Goal: Use online tool/utility

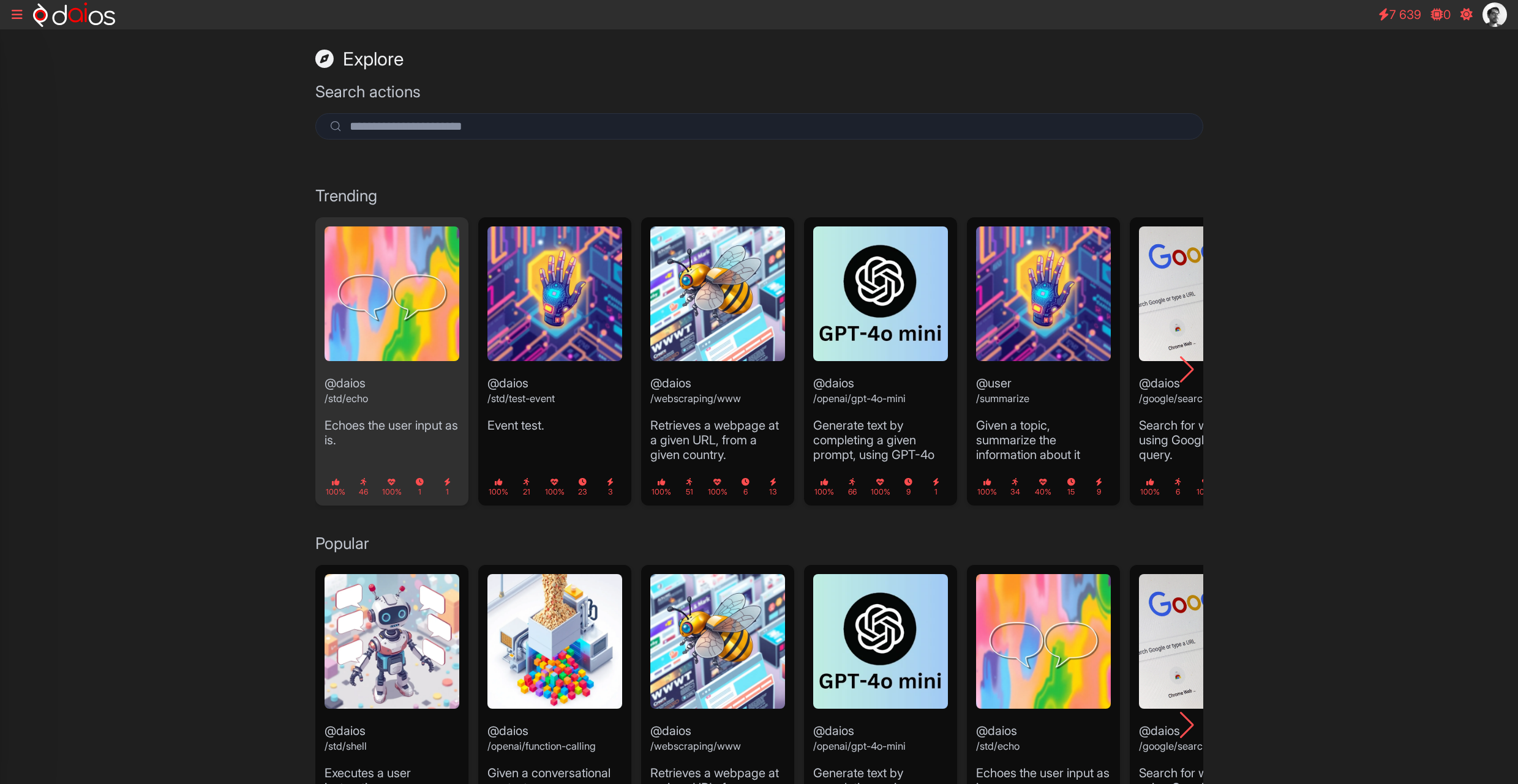
click at [437, 294] on img "1 / 10" at bounding box center [391, 293] width 134 height 134
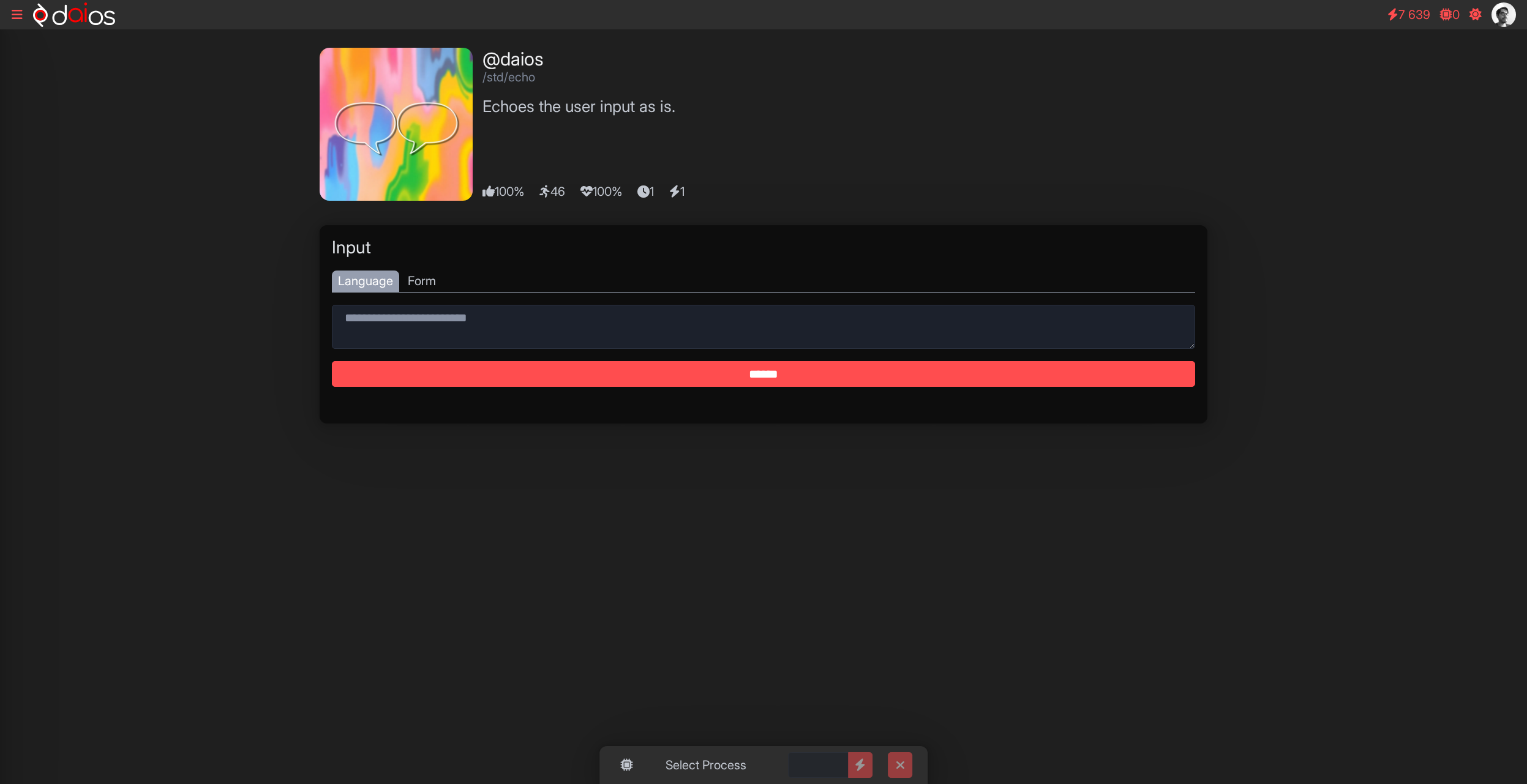
click at [17, 18] on icon at bounding box center [17, 15] width 11 height 12
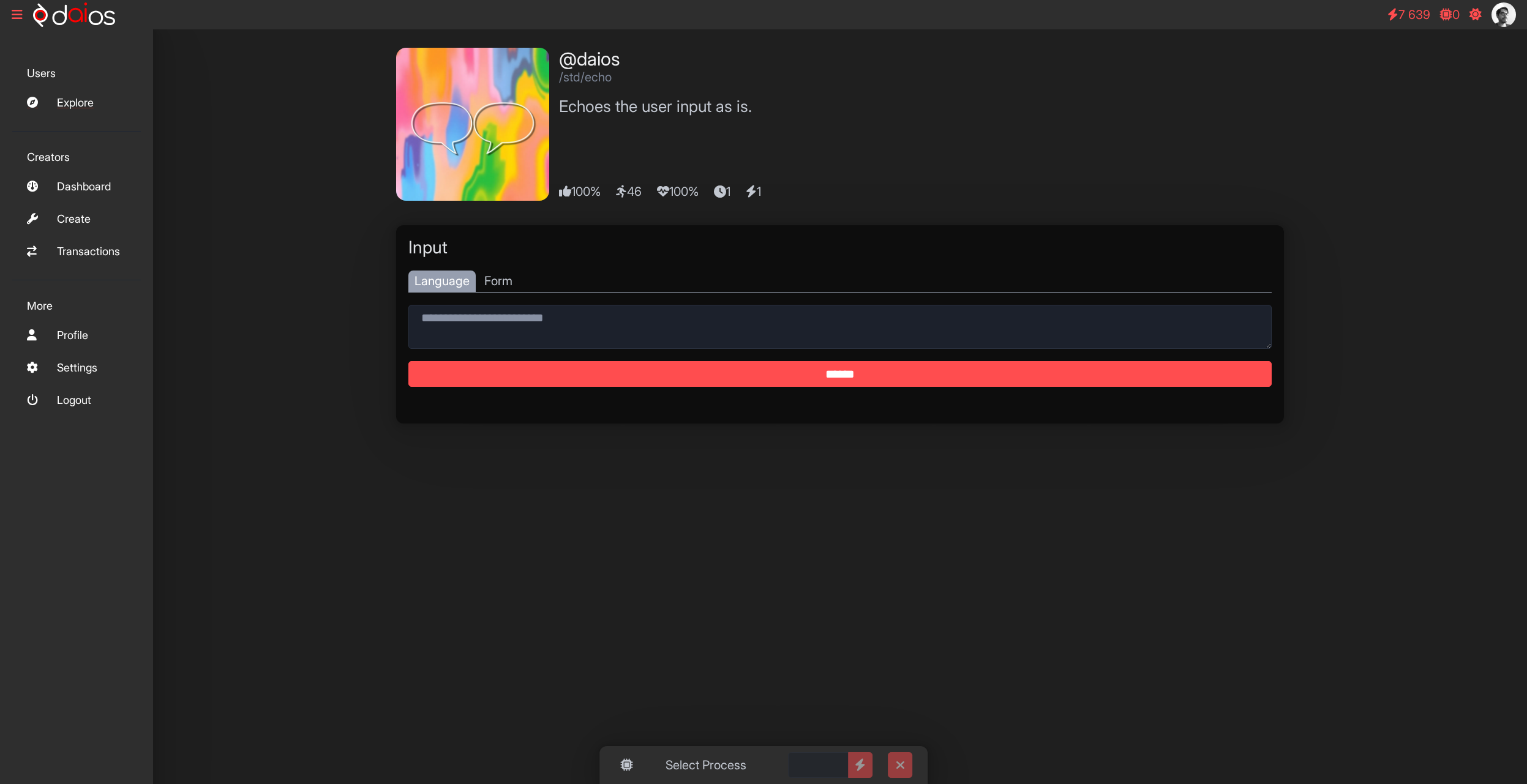
click at [86, 111] on link "Explore" at bounding box center [76, 102] width 129 height 26
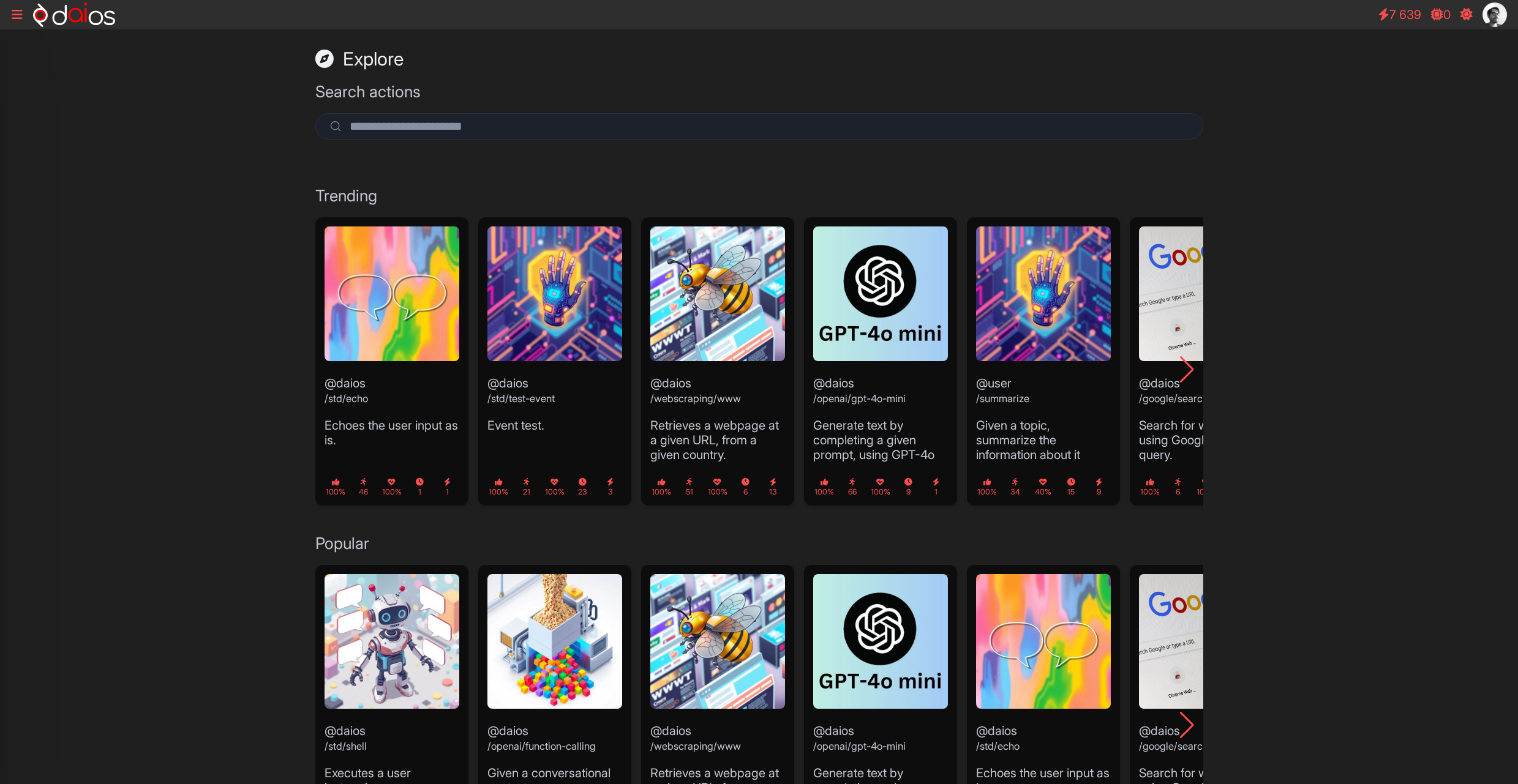
scroll to position [73, 0]
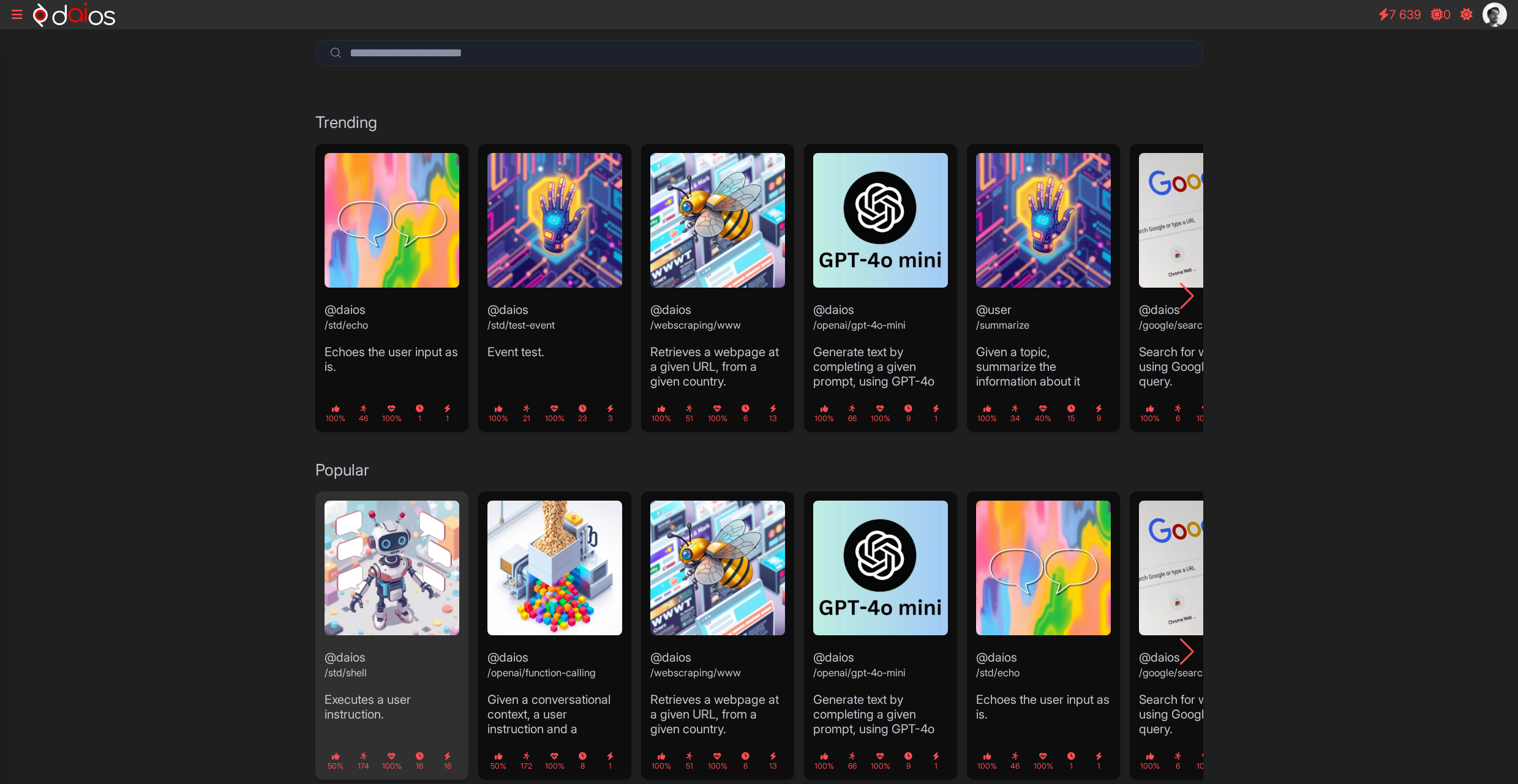
click at [397, 600] on img "1 / 15" at bounding box center [391, 568] width 134 height 134
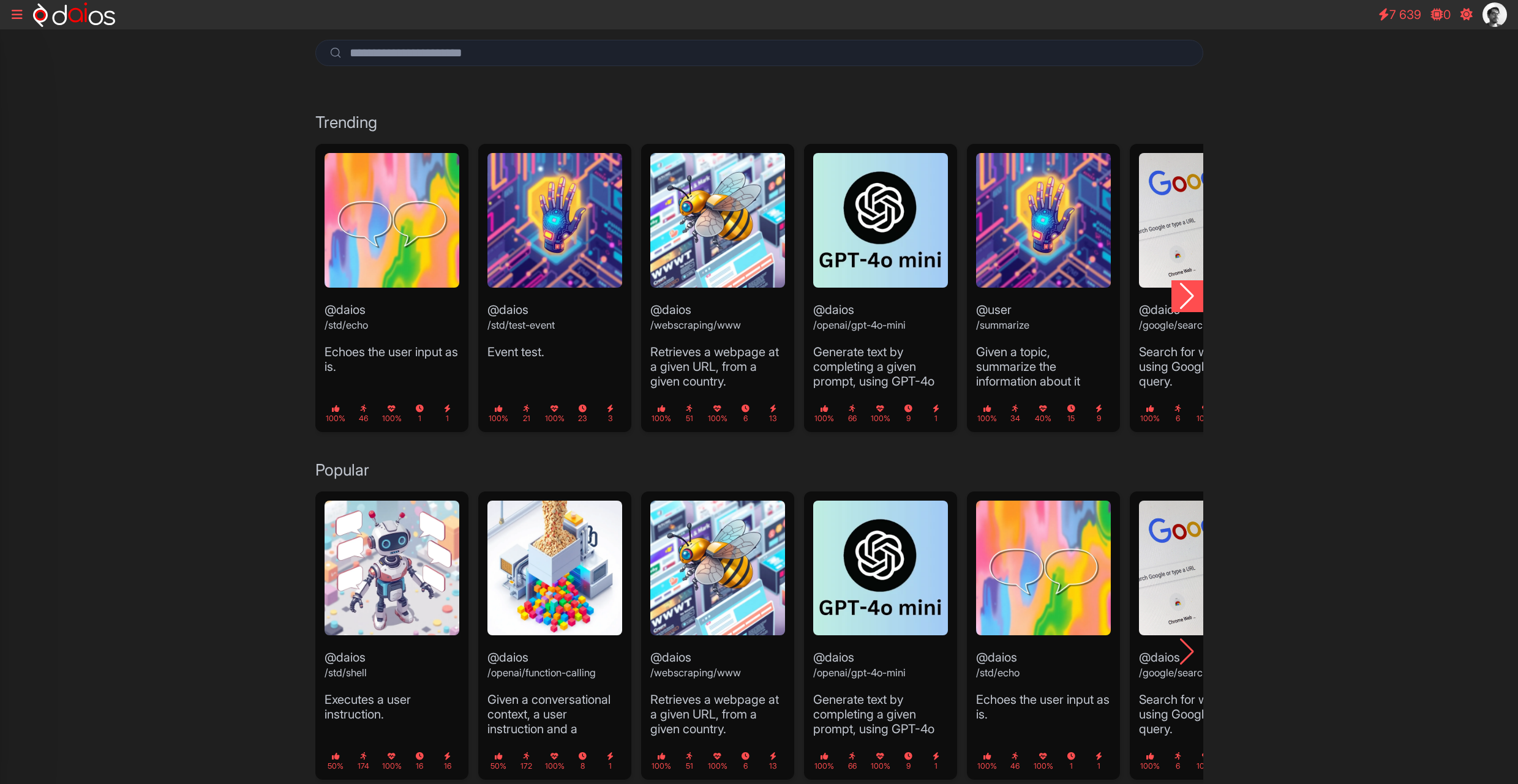
click at [1185, 289] on div "Next slide" at bounding box center [1188, 296] width 32 height 32
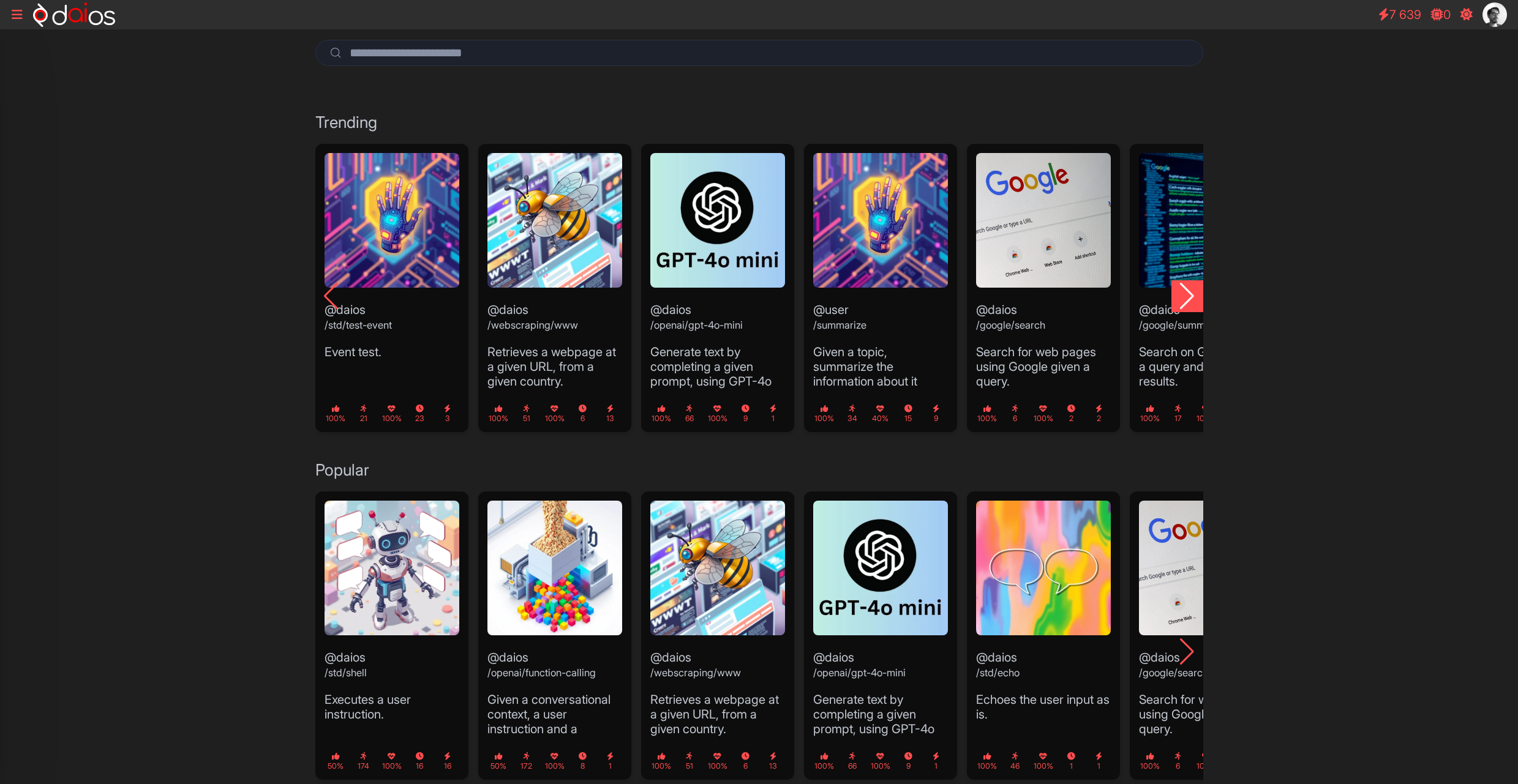
click at [1192, 297] on div "Next slide" at bounding box center [1188, 296] width 32 height 32
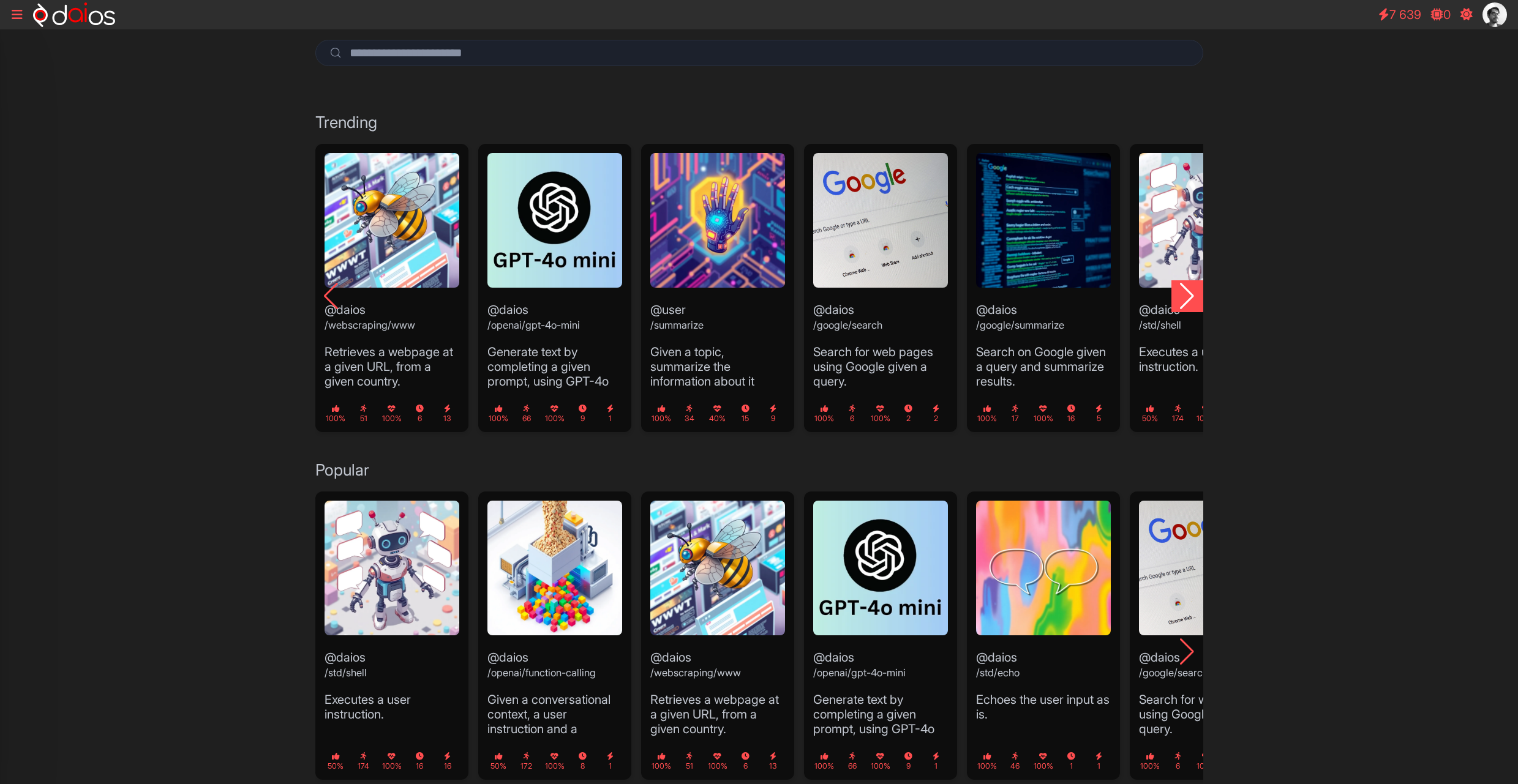
click at [1195, 304] on div "Next slide" at bounding box center [1188, 296] width 32 height 32
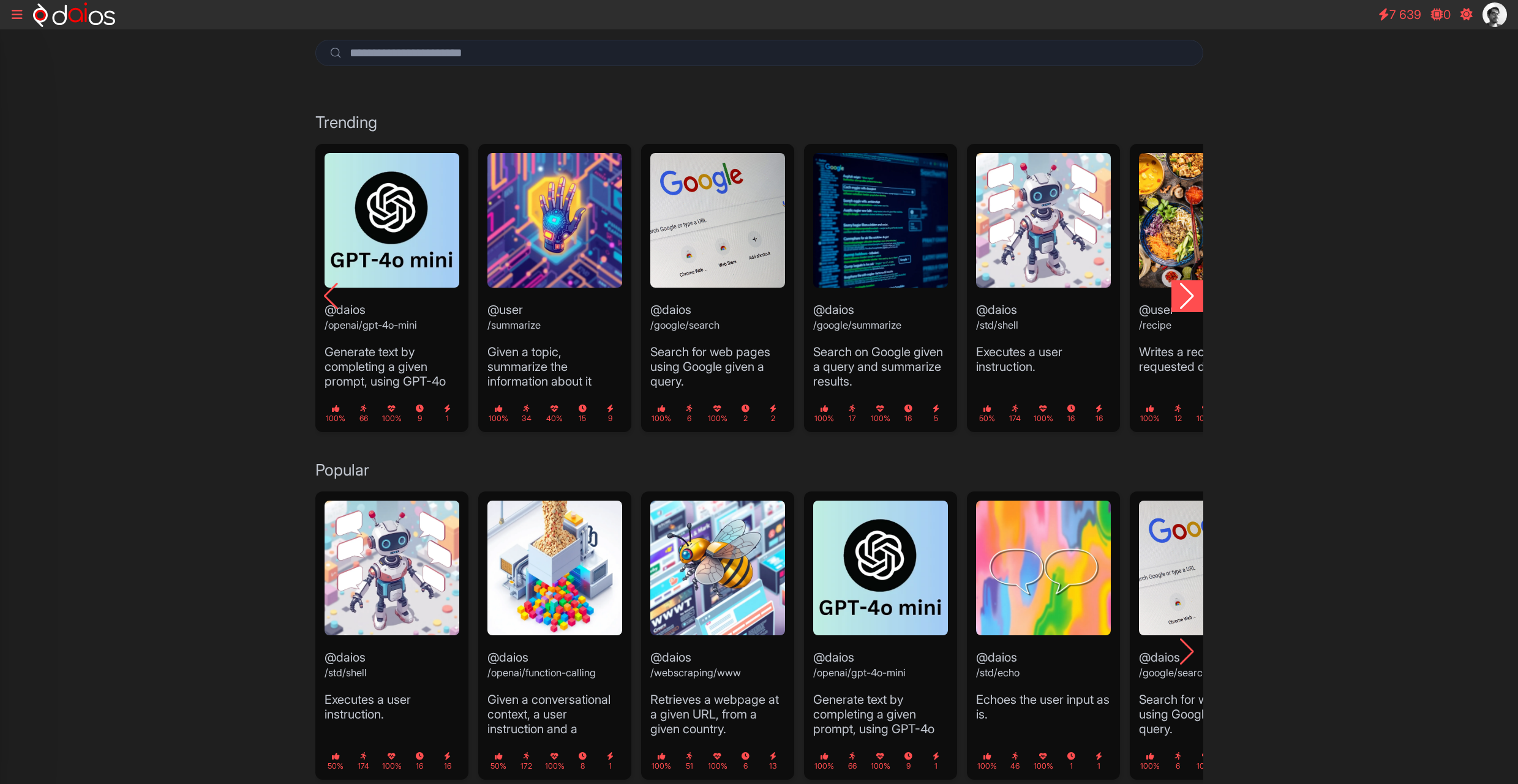
click at [1187, 290] on div "Next slide" at bounding box center [1188, 296] width 32 height 32
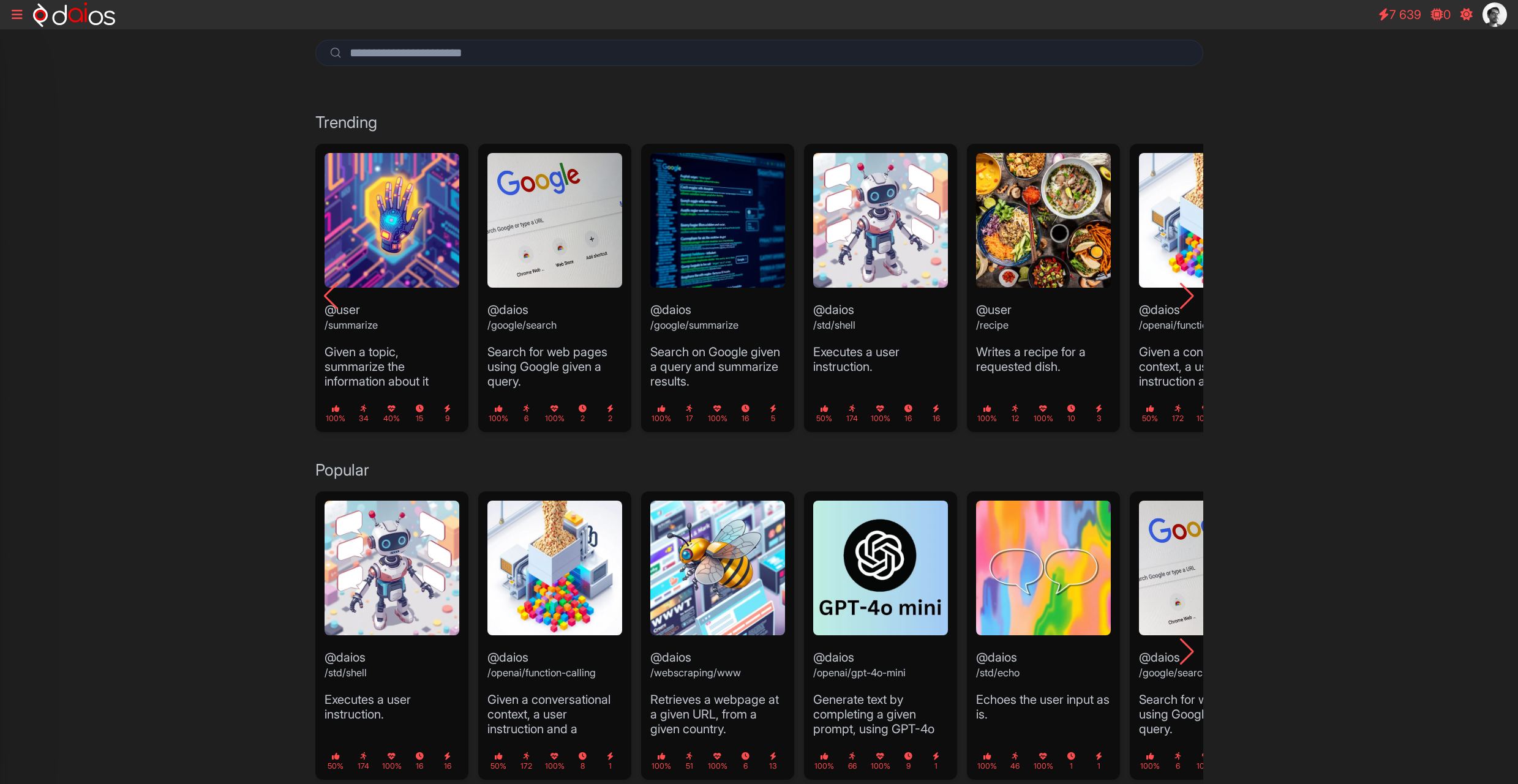
click at [10, 12] on link at bounding box center [17, 15] width 25 height 25
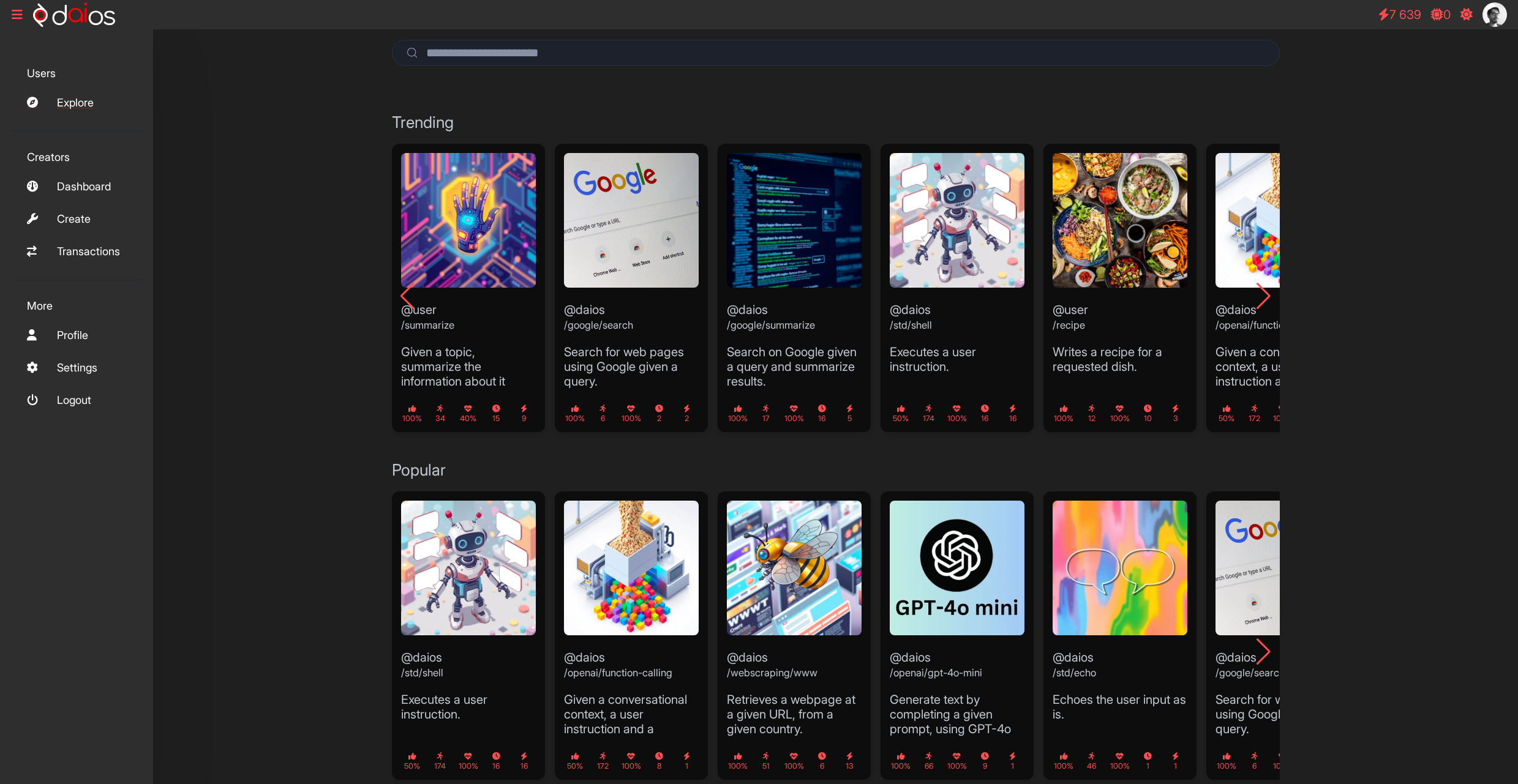
click at [70, 103] on link "Explore" at bounding box center [76, 102] width 129 height 26
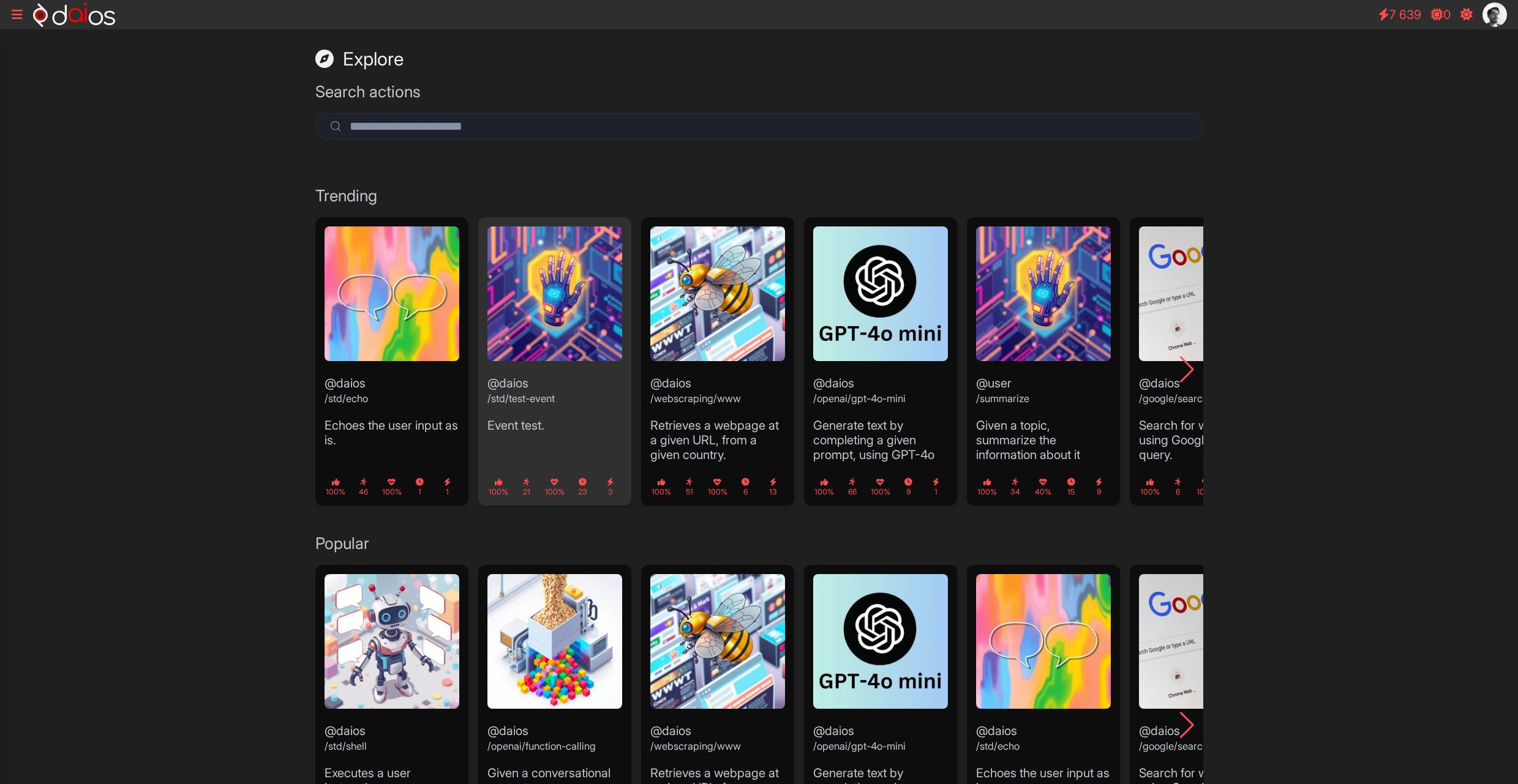
click at [545, 425] on p "Event test." at bounding box center [554, 425] width 134 height 15
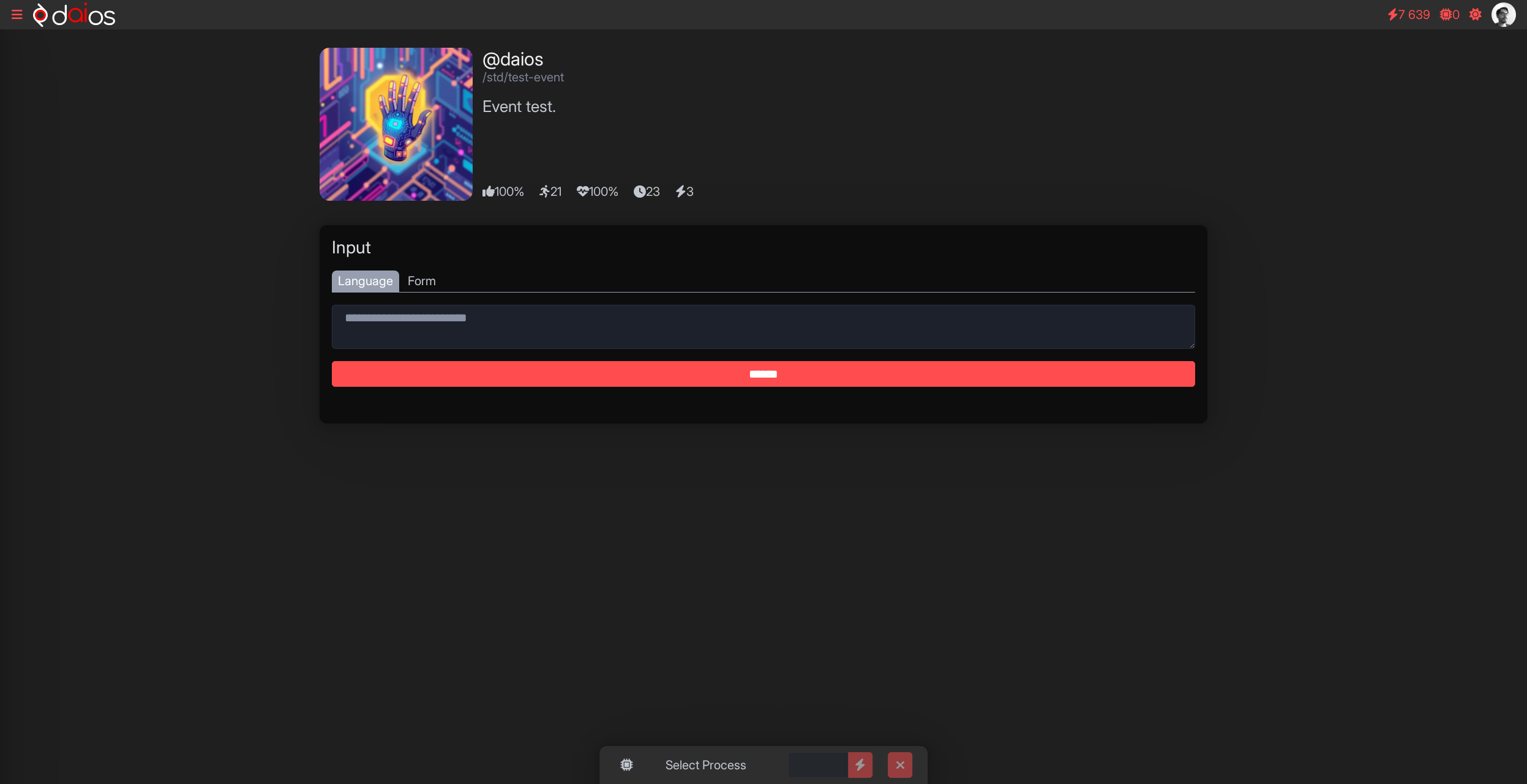
click at [725, 385] on input "******" at bounding box center [763, 374] width 863 height 26
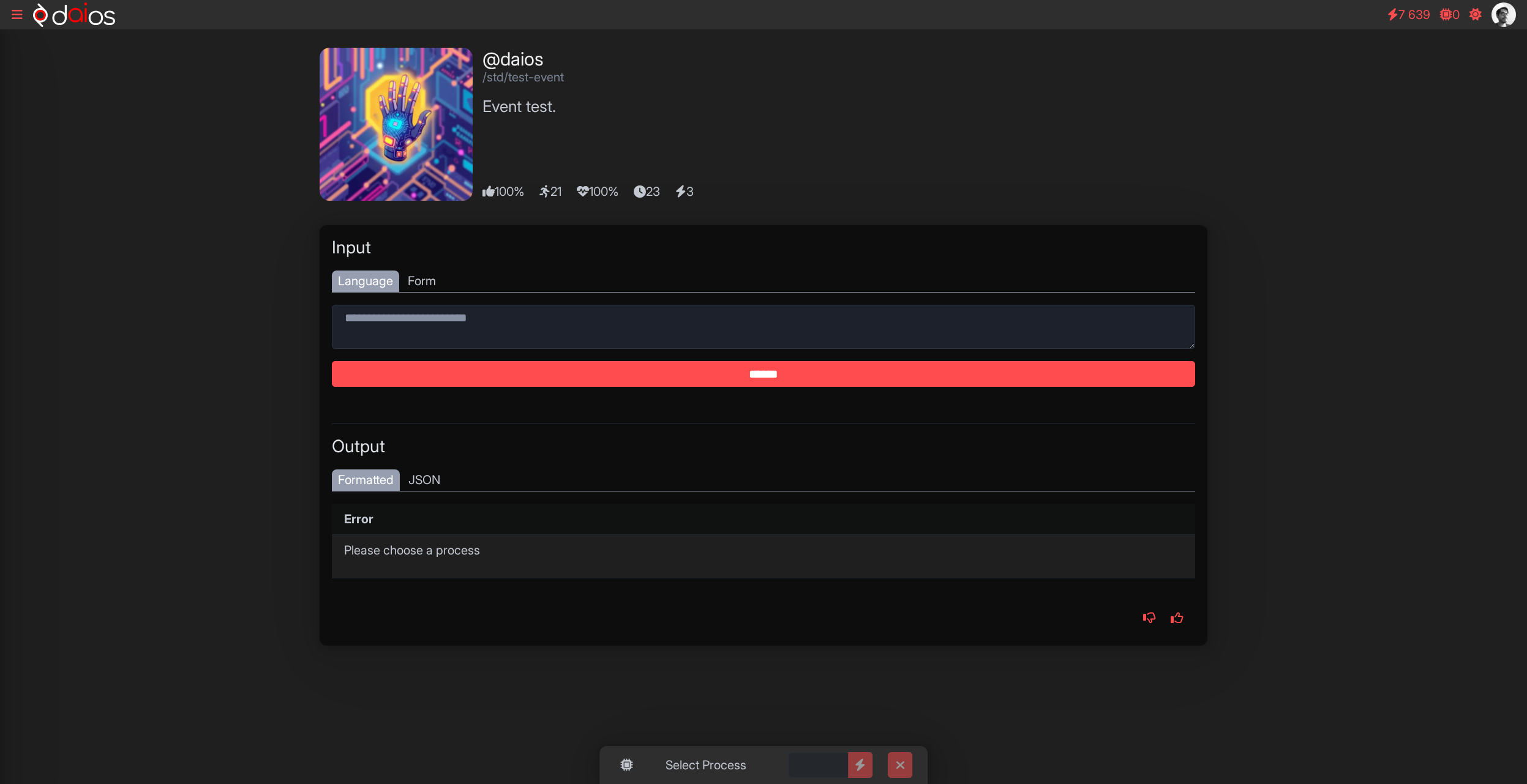
click at [721, 767] on div "Select Process" at bounding box center [718, 765] width 110 height 23
click at [724, 736] on div "New 100" at bounding box center [718, 736] width 110 height 25
click at [595, 383] on input "******" at bounding box center [763, 374] width 863 height 26
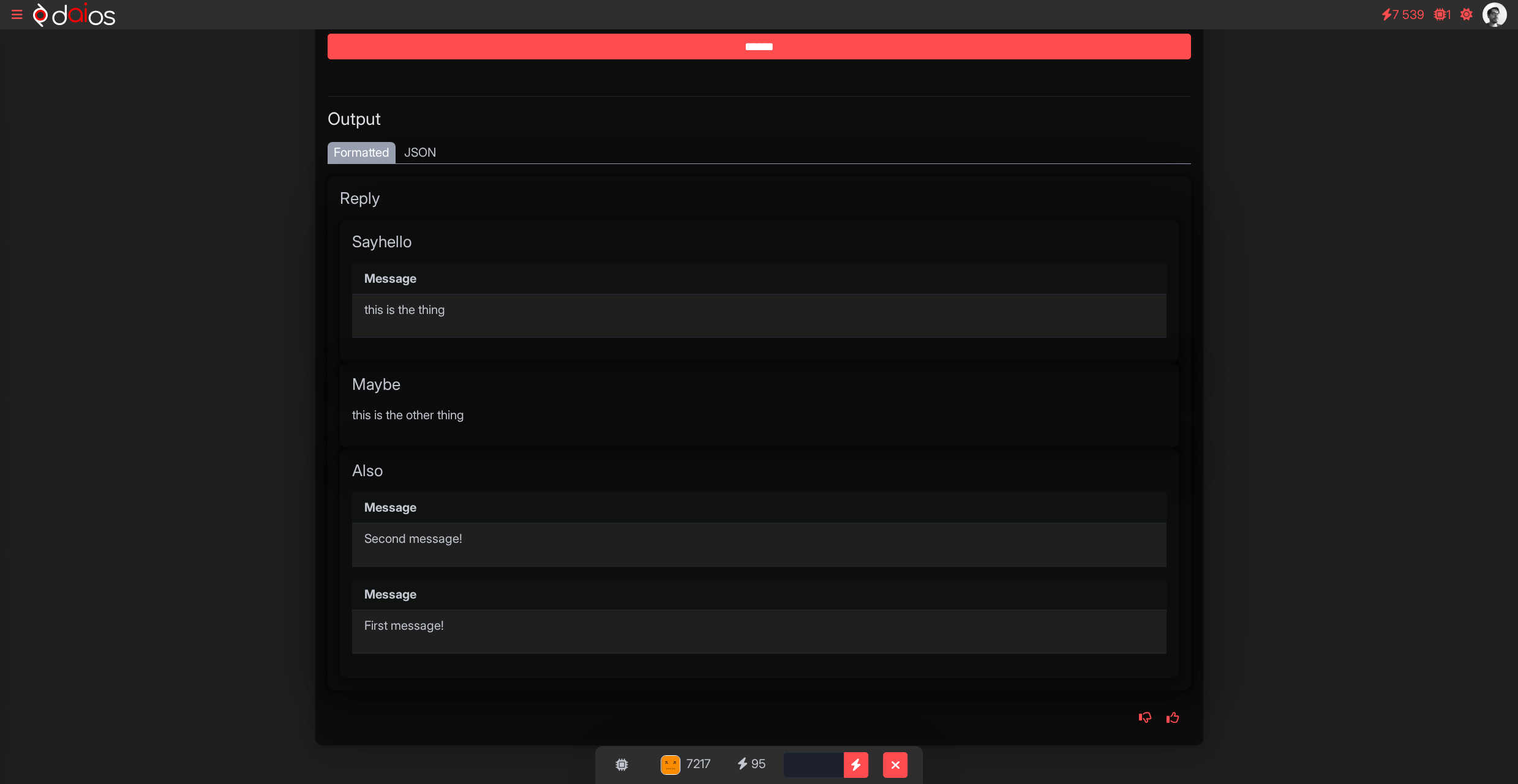
scroll to position [338, 0]
